Goal: Transaction & Acquisition: Purchase product/service

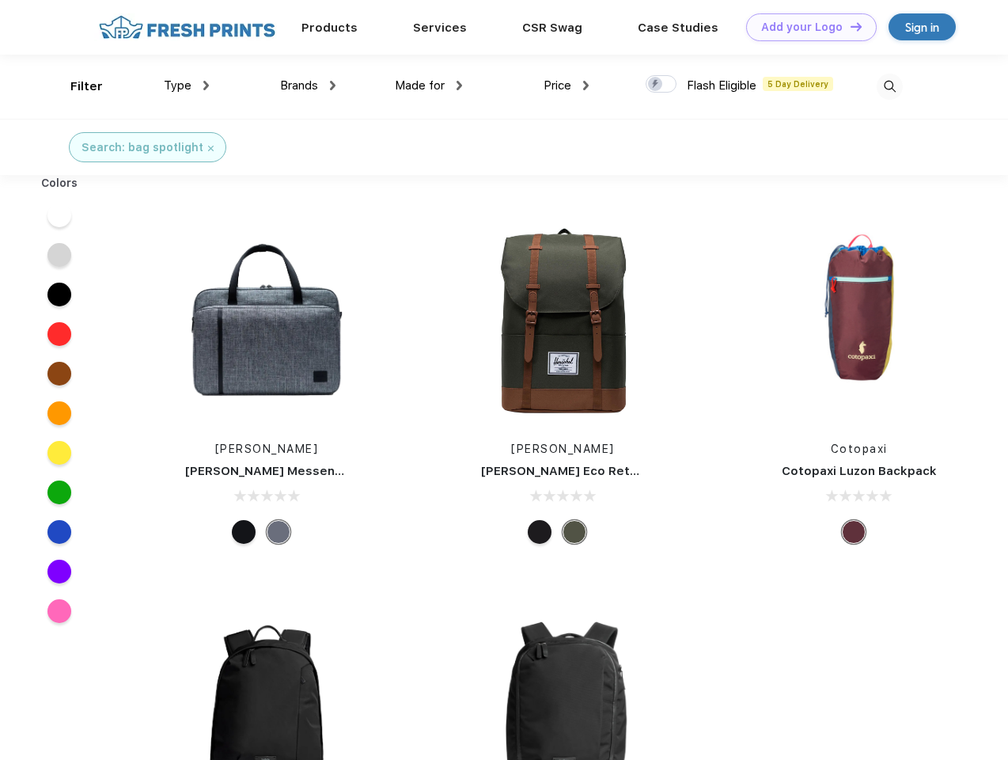
click at [806, 27] on link "Add your Logo Design Tool" at bounding box center [811, 27] width 131 height 28
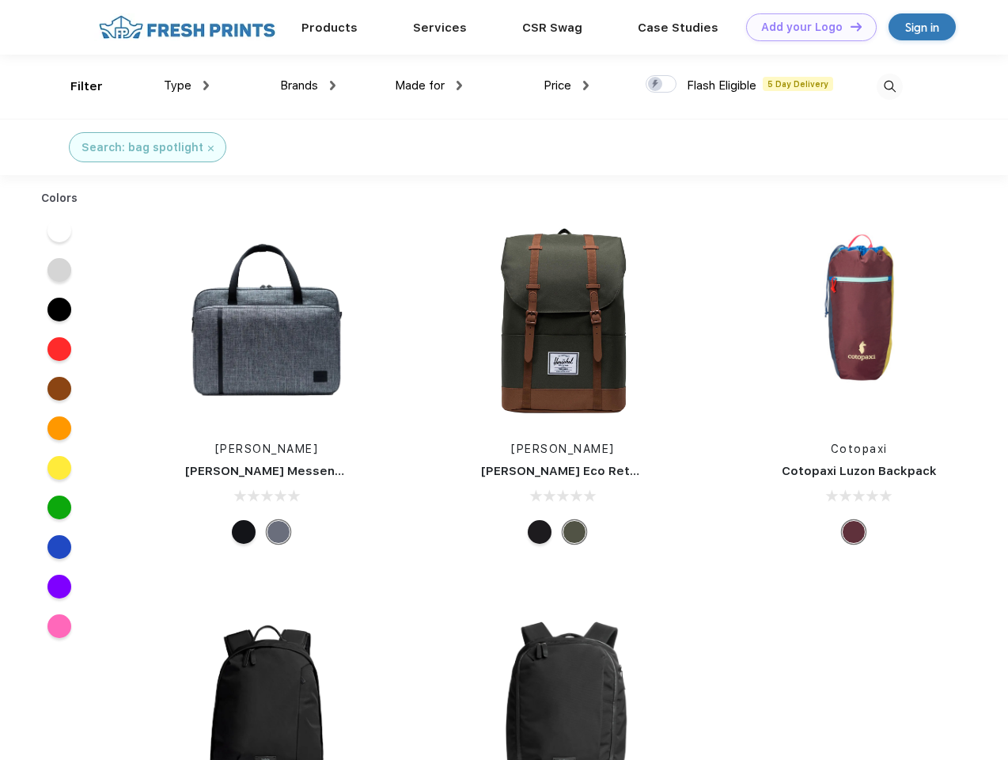
click at [0, 0] on div "Design Tool" at bounding box center [0, 0] width 0 height 0
click at [849, 26] on link "Add your Logo Design Tool" at bounding box center [811, 27] width 131 height 28
click at [76, 86] on div "Filter" at bounding box center [86, 87] width 32 height 18
click at [187, 85] on span "Type" at bounding box center [178, 85] width 28 height 14
click at [308, 85] on span "Brands" at bounding box center [299, 85] width 38 height 14
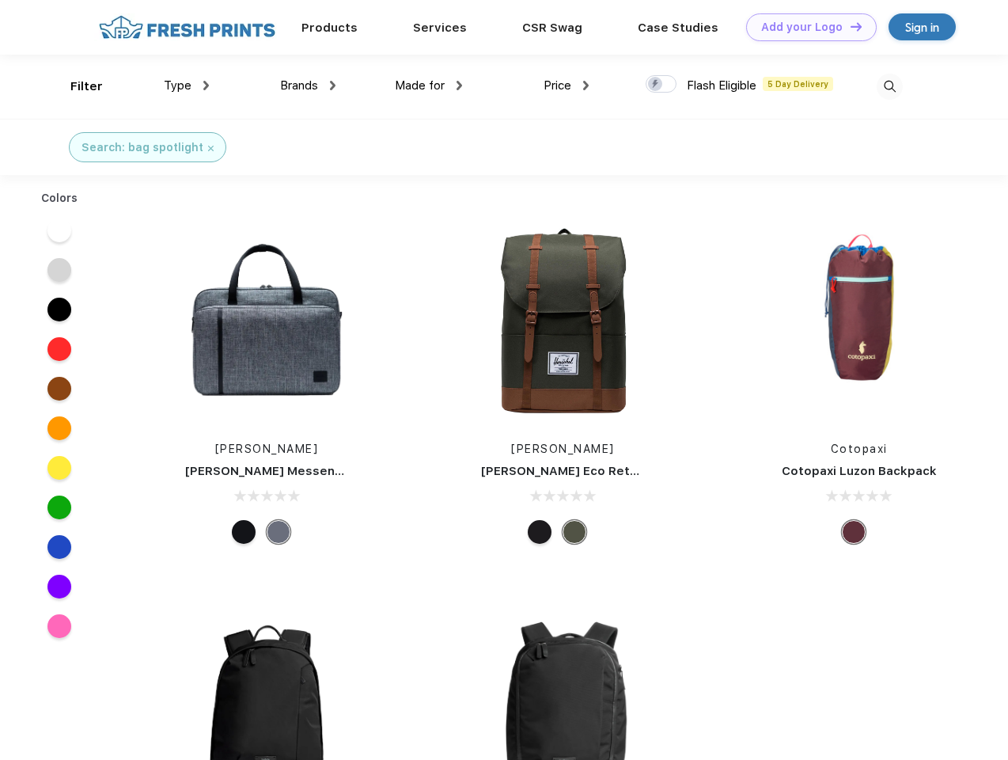
click at [429, 85] on span "Made for" at bounding box center [420, 85] width 50 height 14
click at [567, 85] on span "Price" at bounding box center [558, 85] width 28 height 14
click at [662, 85] on div at bounding box center [661, 83] width 31 height 17
click at [656, 85] on input "checkbox" at bounding box center [651, 79] width 10 height 10
click at [890, 86] on img at bounding box center [890, 87] width 26 height 26
